Goal: Task Accomplishment & Management: Manage account settings

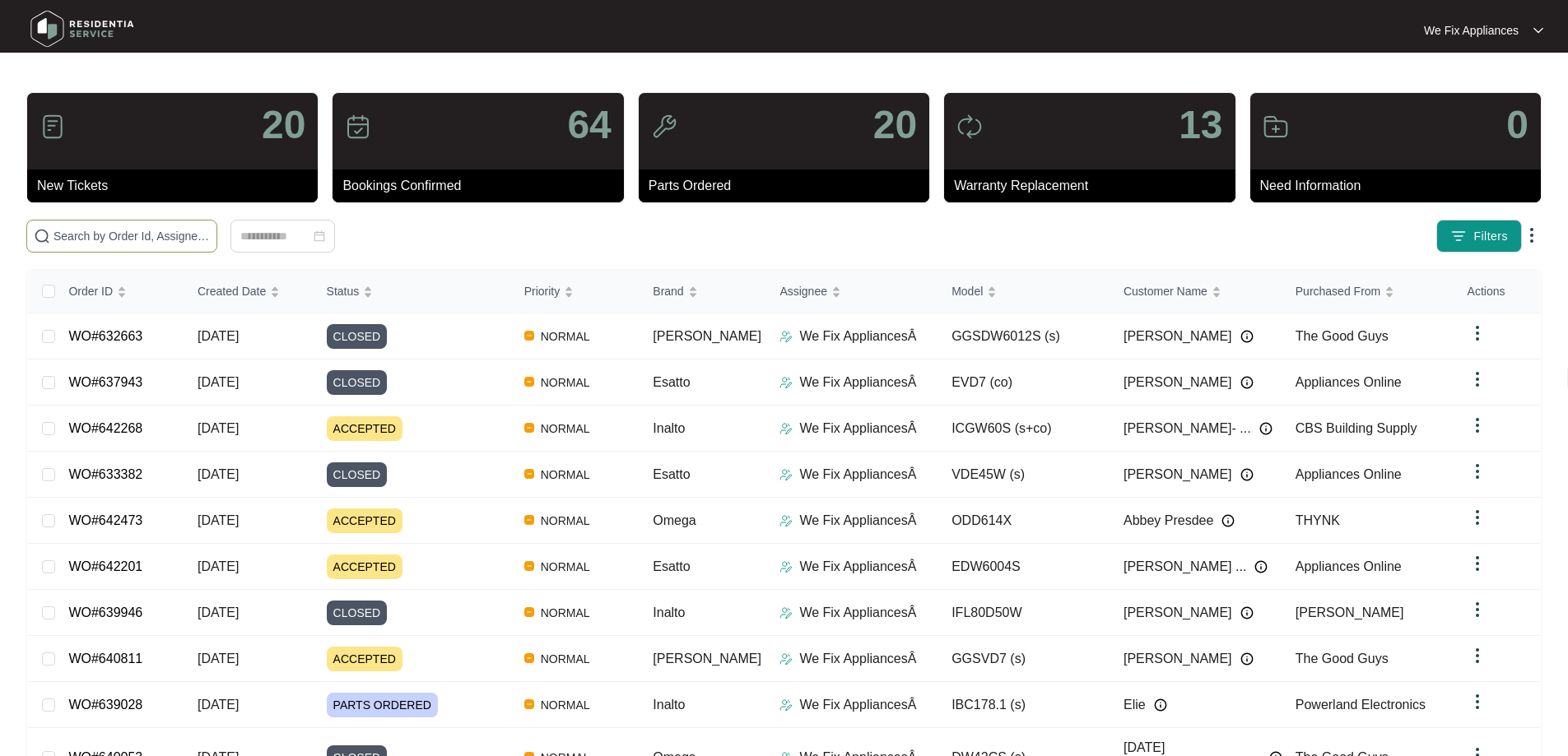
paste input "642268"
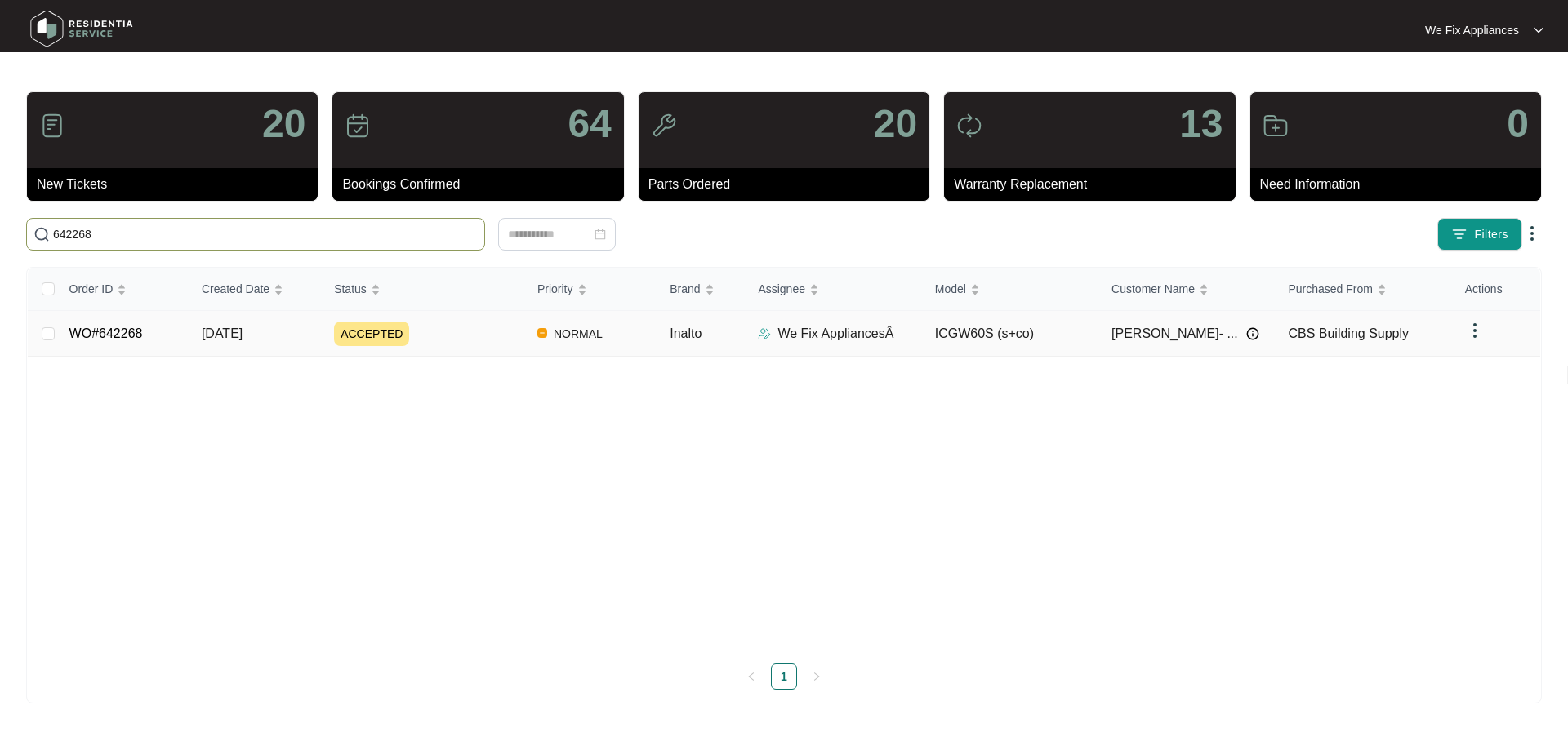
type input "642268"
click at [105, 333] on link "WO#642268" at bounding box center [106, 333] width 74 height 14
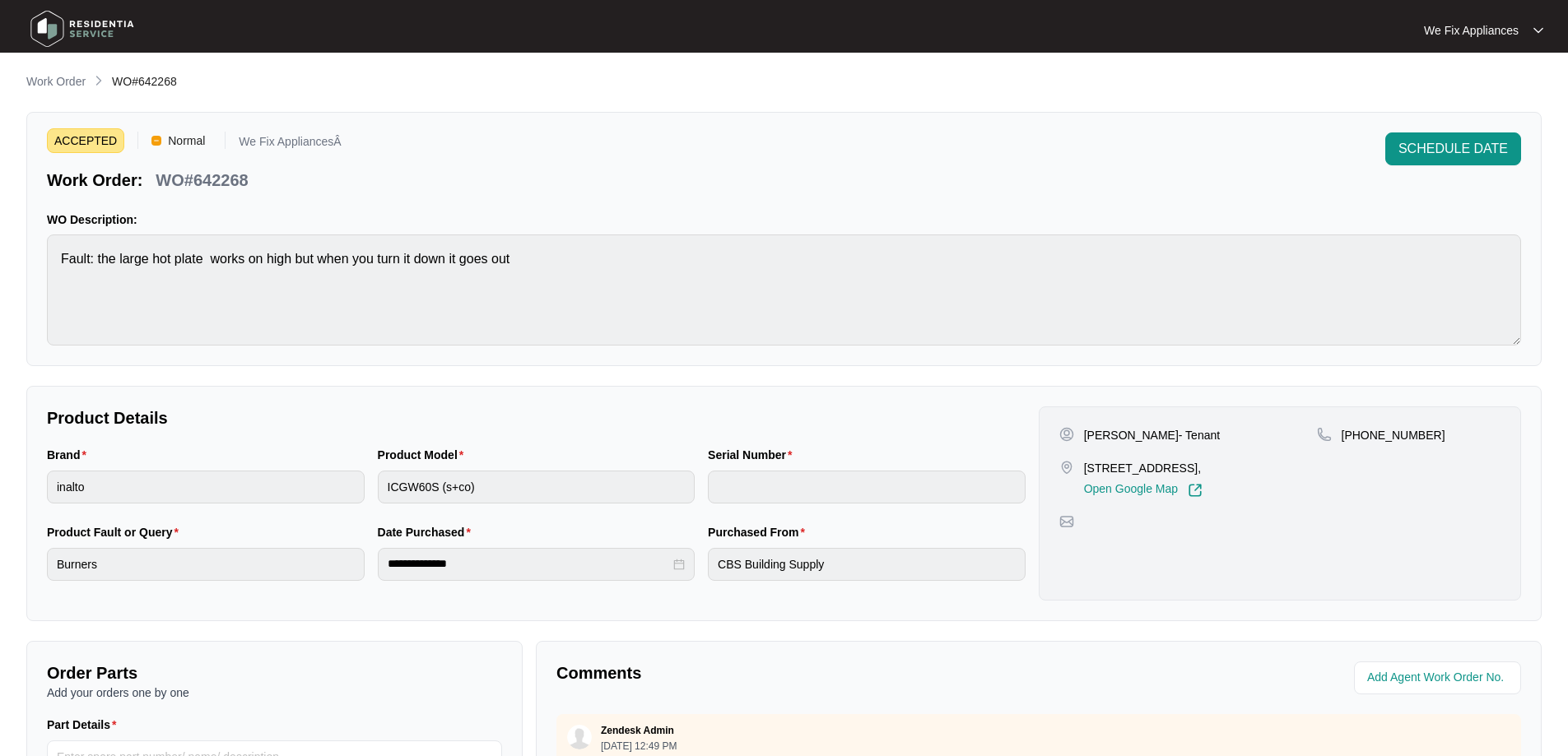
click at [1483, 132] on div "ACCEPTED Normal We Fix AppliancesÂ Work Order: WO#642268 SCHEDULE DATE WO Descr…" at bounding box center [784, 239] width 1515 height 254
click at [1470, 147] on span "SCHEDULE DATE" at bounding box center [1453, 149] width 109 height 20
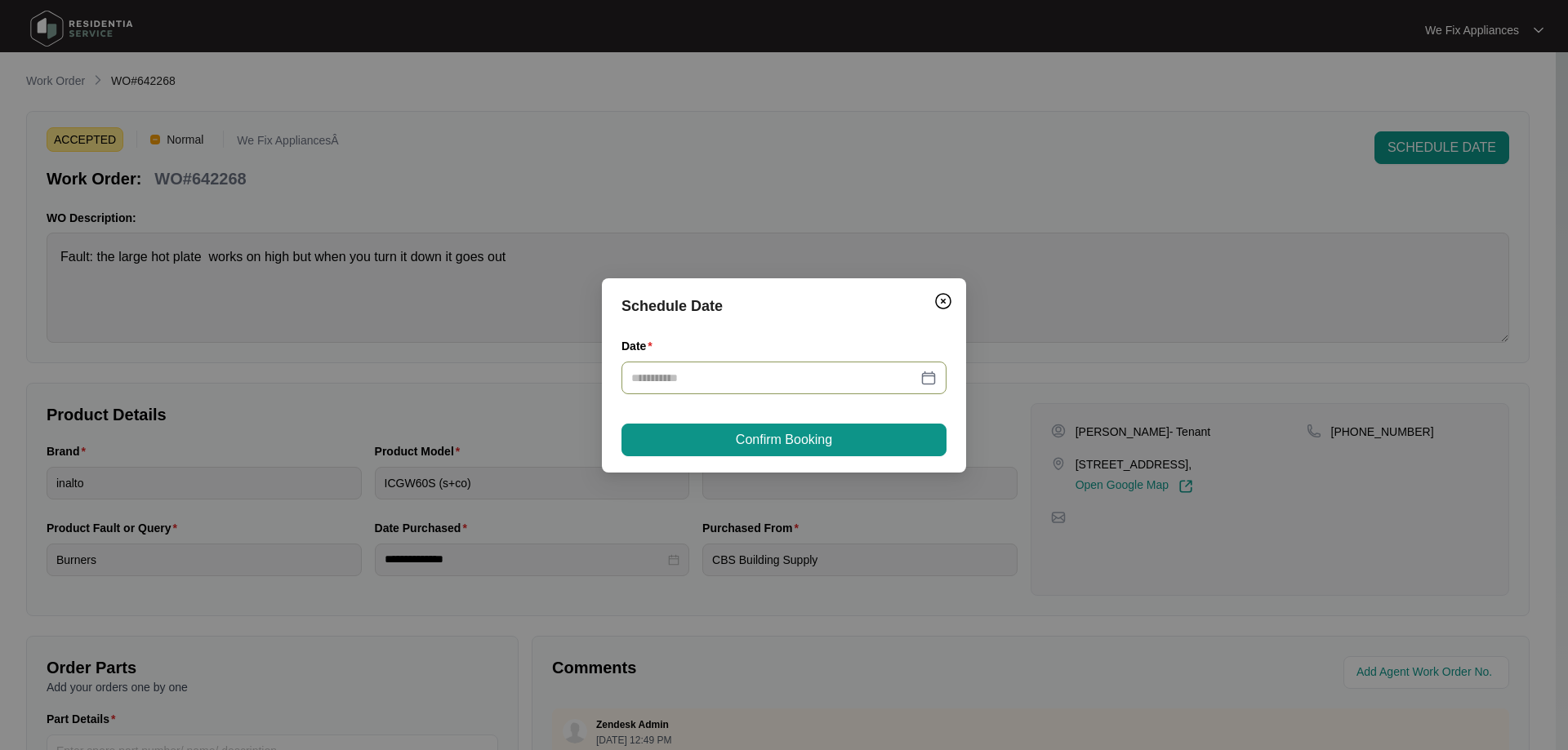
drag, startPoint x: 746, startPoint y: 377, endPoint x: 752, endPoint y: 407, distance: 30.6
click at [750, 405] on div "Date" at bounding box center [784, 375] width 325 height 77
drag, startPoint x: 719, startPoint y: 366, endPoint x: 715, endPoint y: 378, distance: 12.6
click at [716, 372] on div at bounding box center [784, 377] width 325 height 33
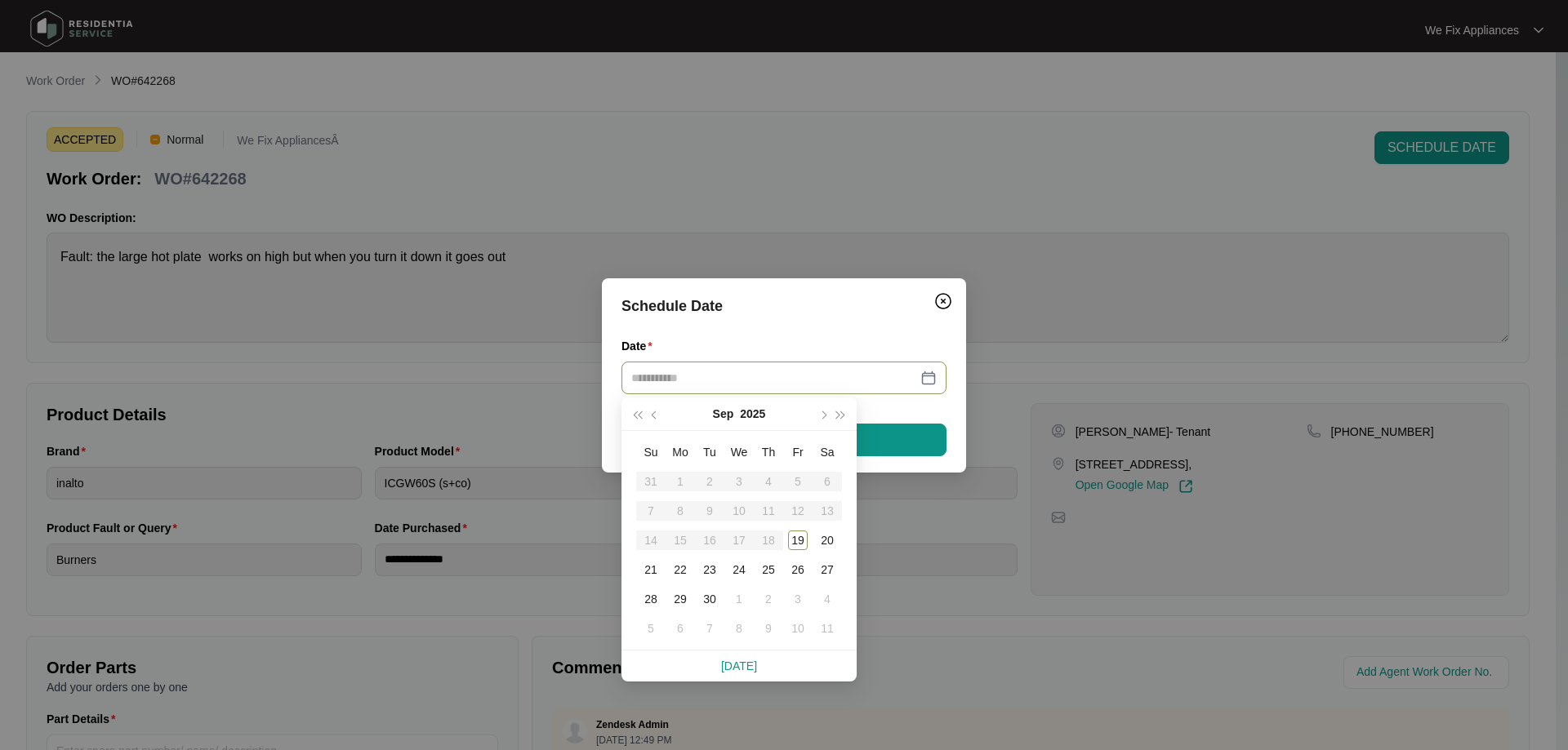
click at [715, 378] on input "Date" at bounding box center [774, 377] width 286 height 18
type input "**********"
click at [705, 562] on div "23" at bounding box center [709, 569] width 20 height 20
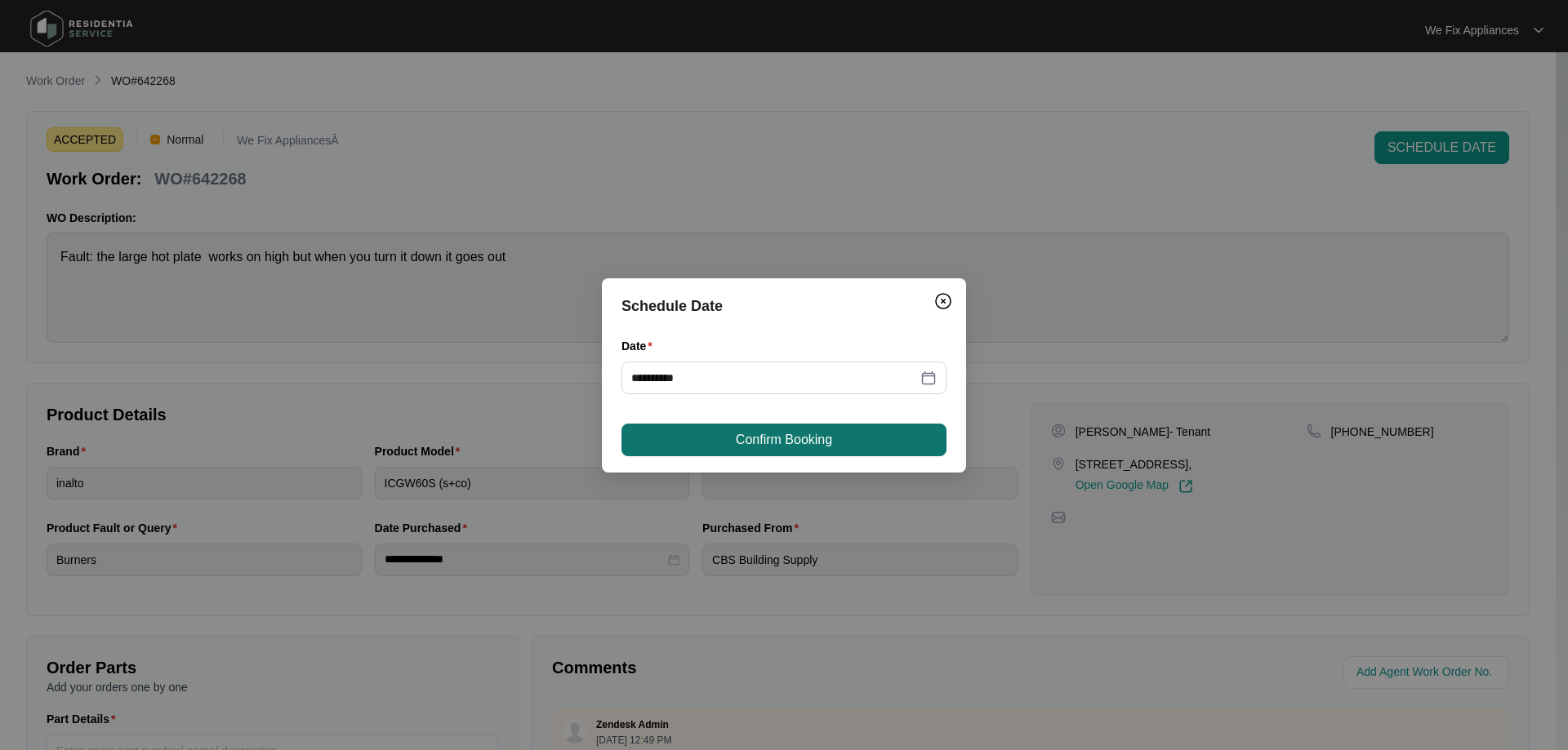
click at [765, 447] on span "Confirm Booking" at bounding box center [783, 440] width 96 height 20
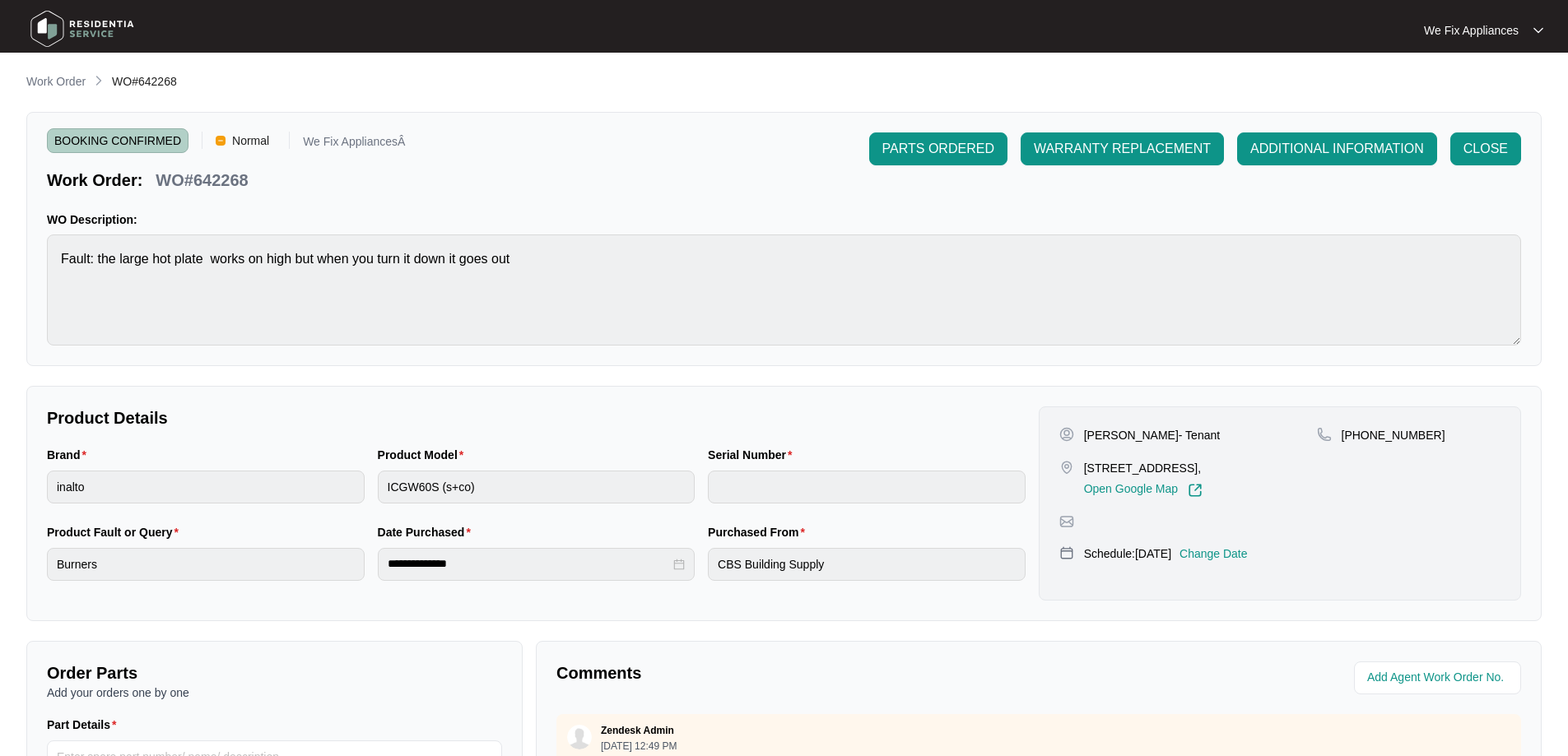
click at [76, 20] on img at bounding box center [82, 28] width 115 height 49
